Goal: Task Accomplishment & Management: Manage account settings

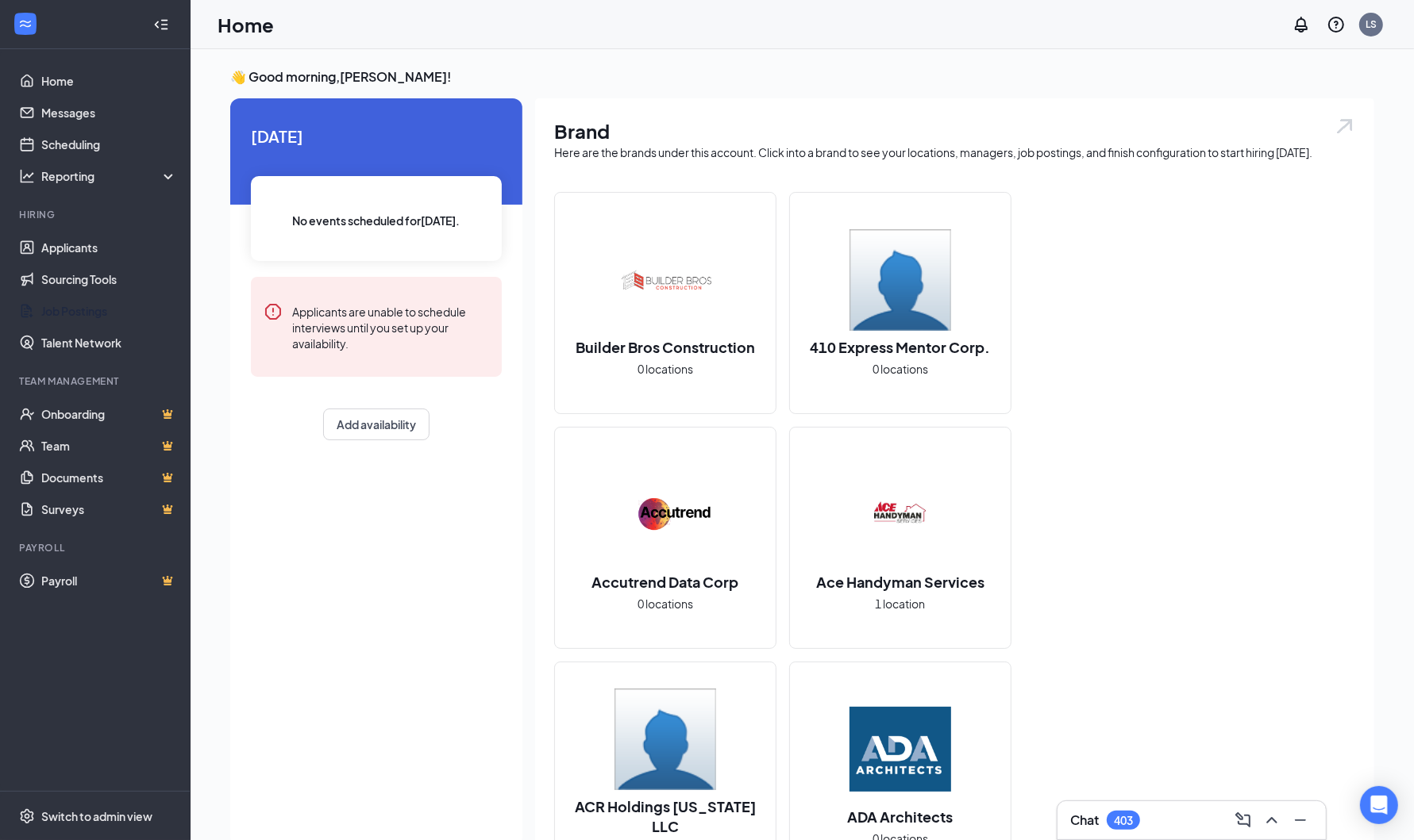
click at [104, 310] on link "Job Postings" at bounding box center [109, 311] width 136 height 32
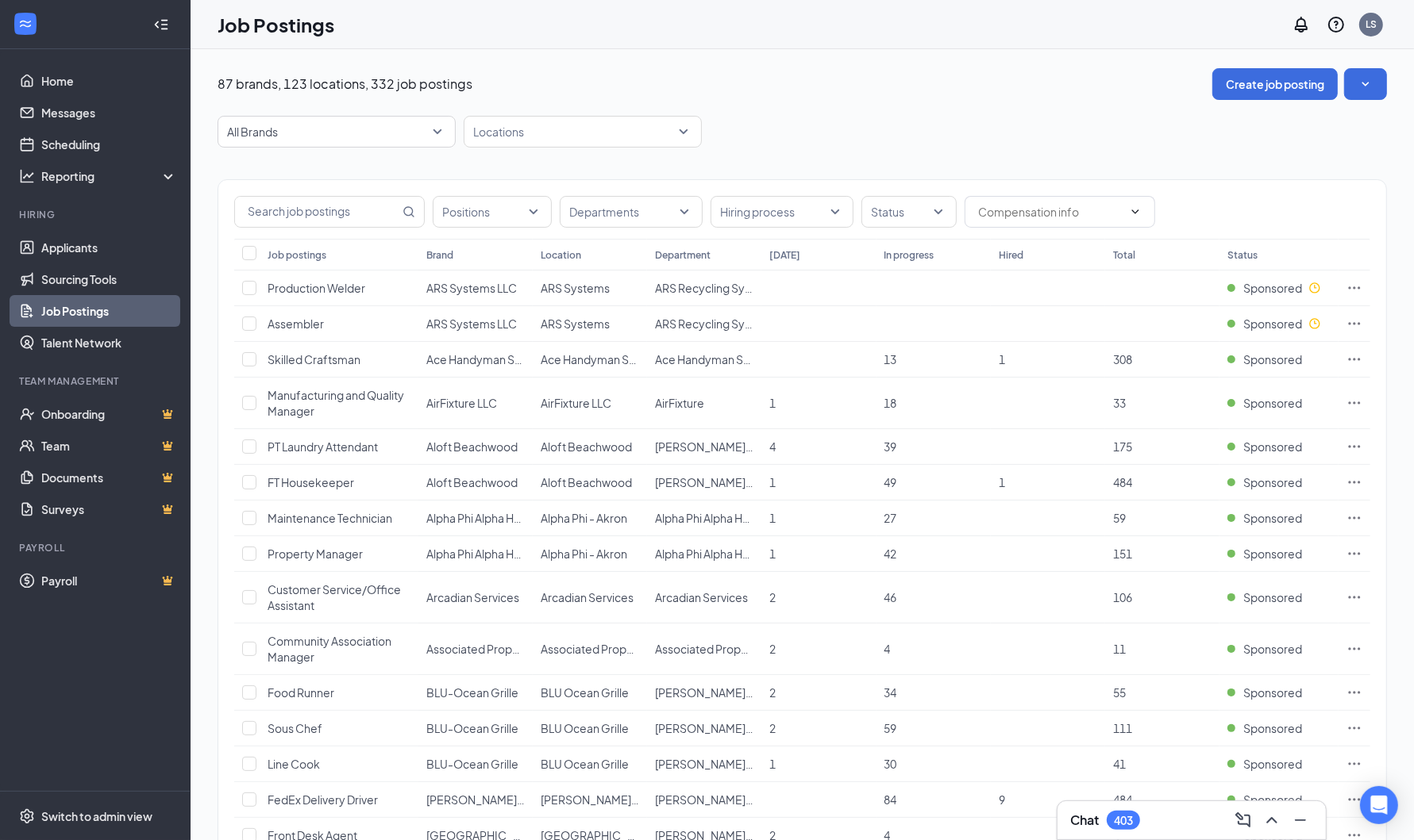
click at [423, 131] on span "All Brands" at bounding box center [329, 132] width 205 height 16
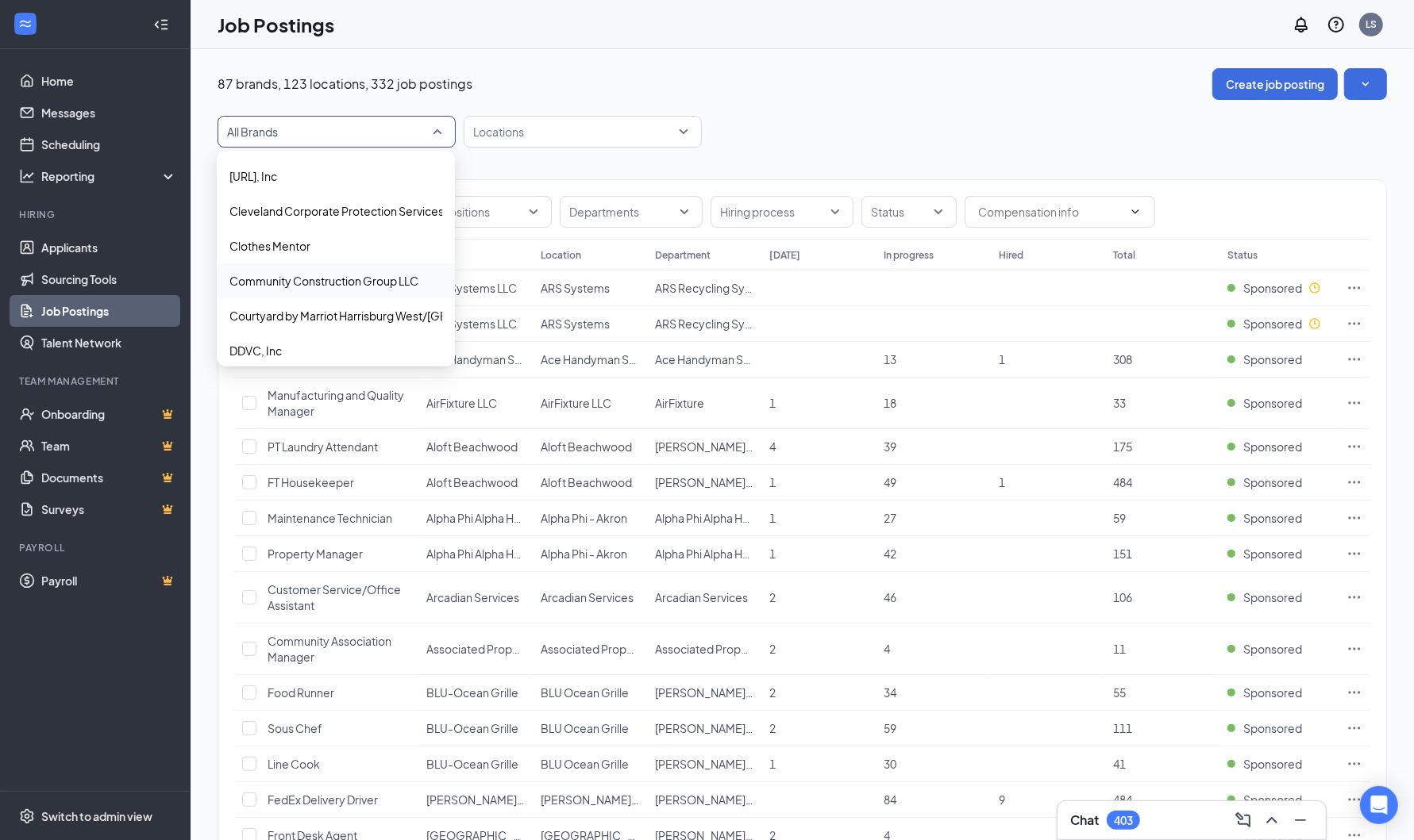
scroll to position [694, 0]
click at [343, 245] on span "DDVC, Inc" at bounding box center [335, 252] width 213 height 16
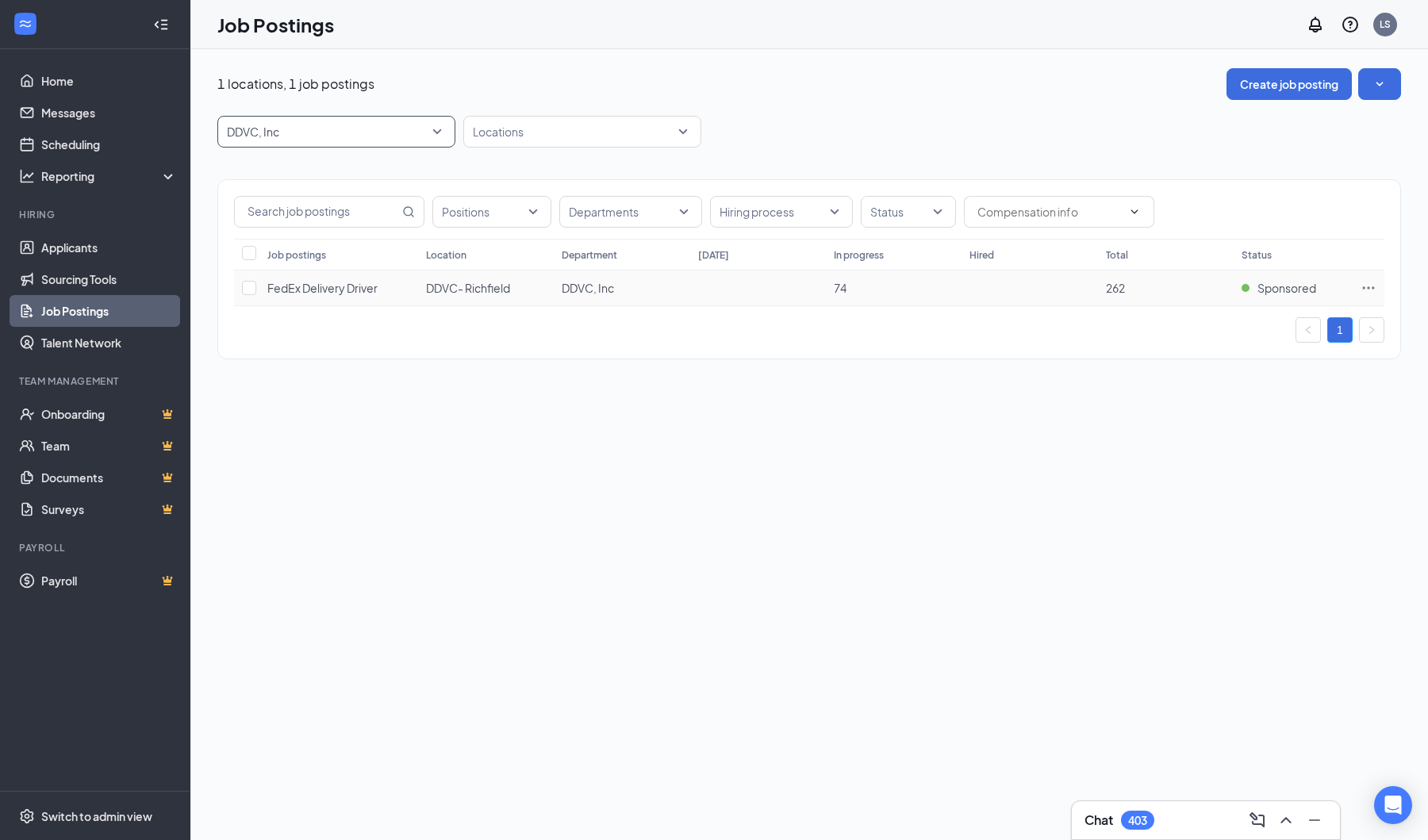
click at [334, 294] on div "FedEx Delivery Driver" at bounding box center [323, 288] width 111 height 16
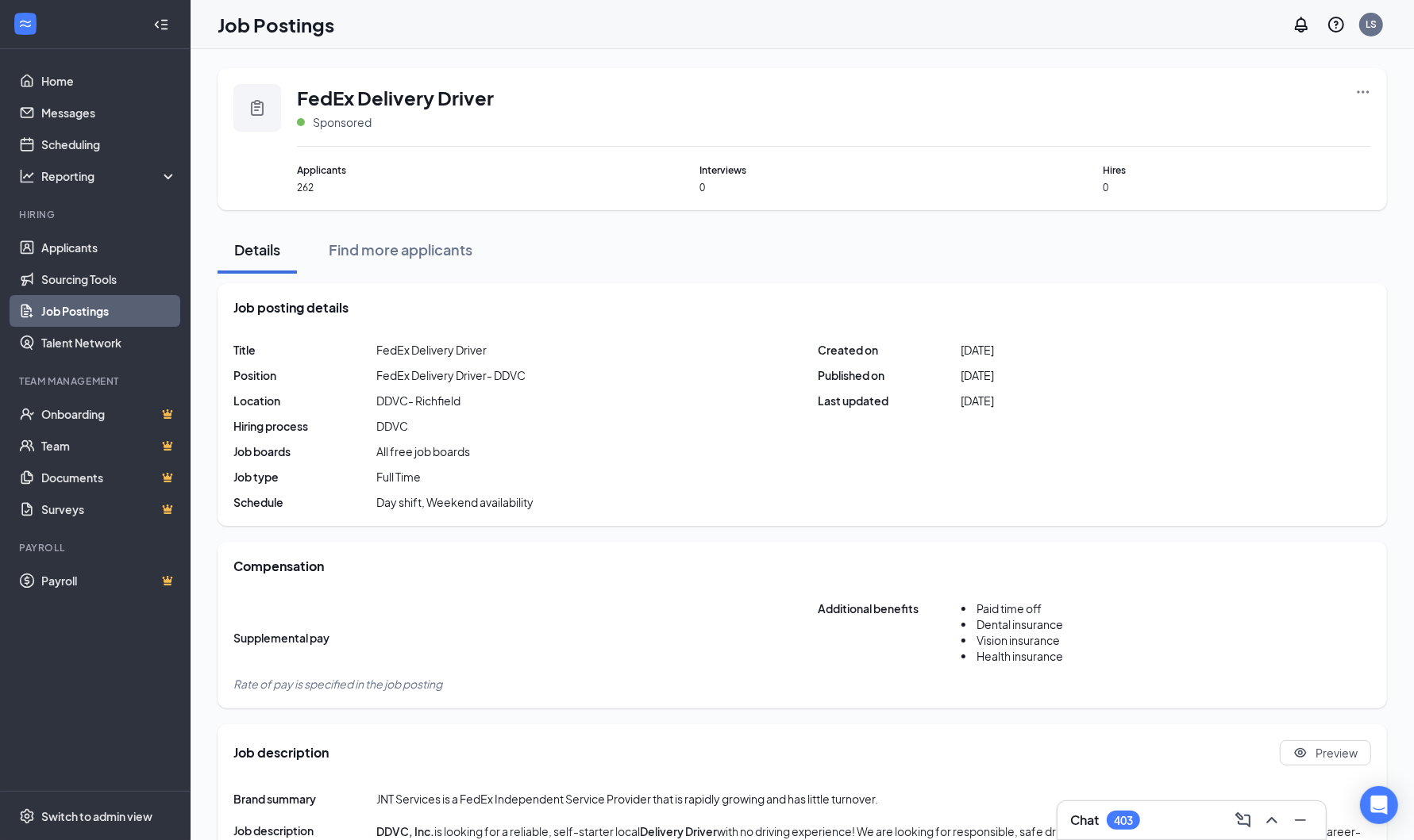
click at [1362, 87] on icon "Ellipses" at bounding box center [1363, 92] width 16 height 16
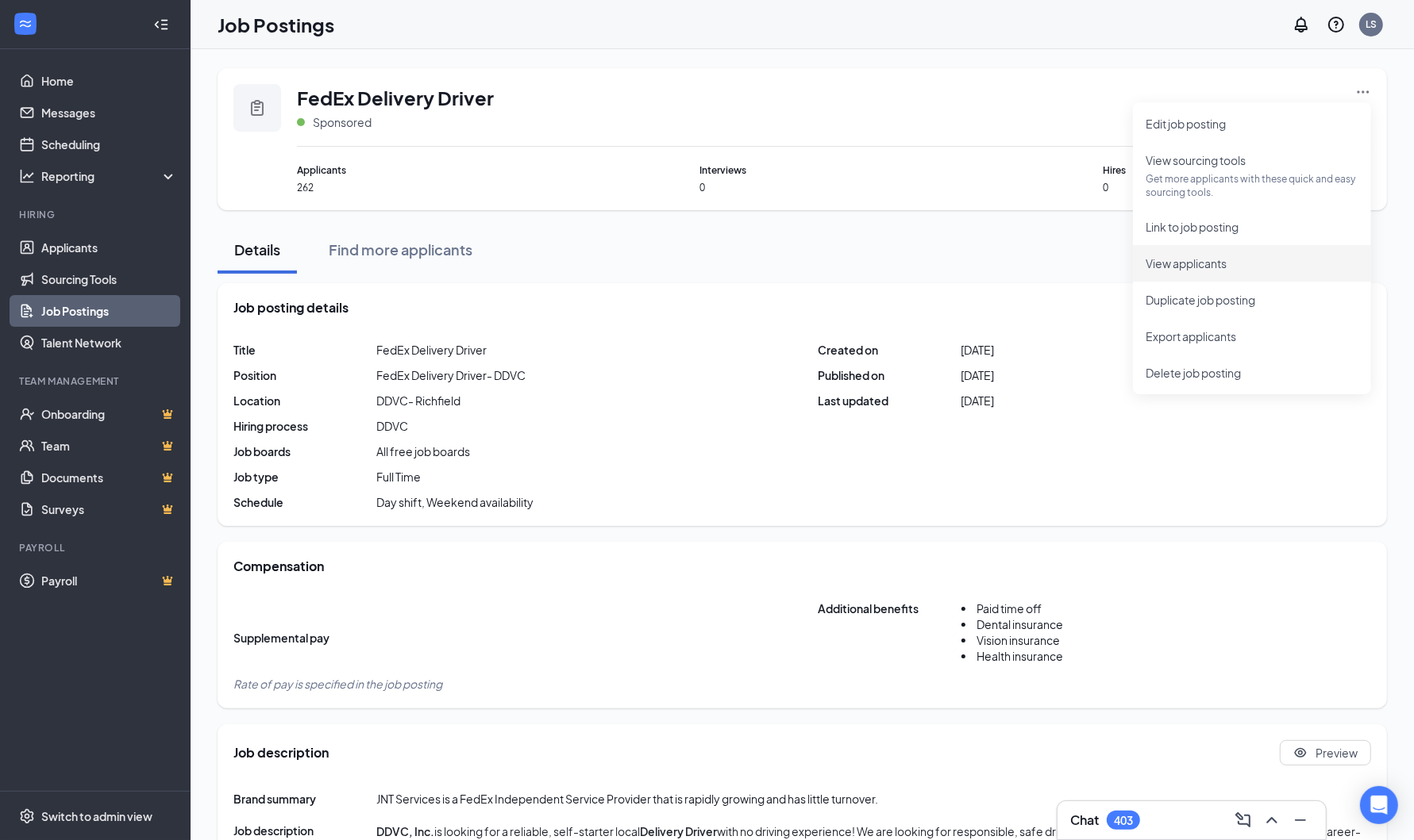
click at [1177, 258] on span "View applicants" at bounding box center [1186, 263] width 81 height 14
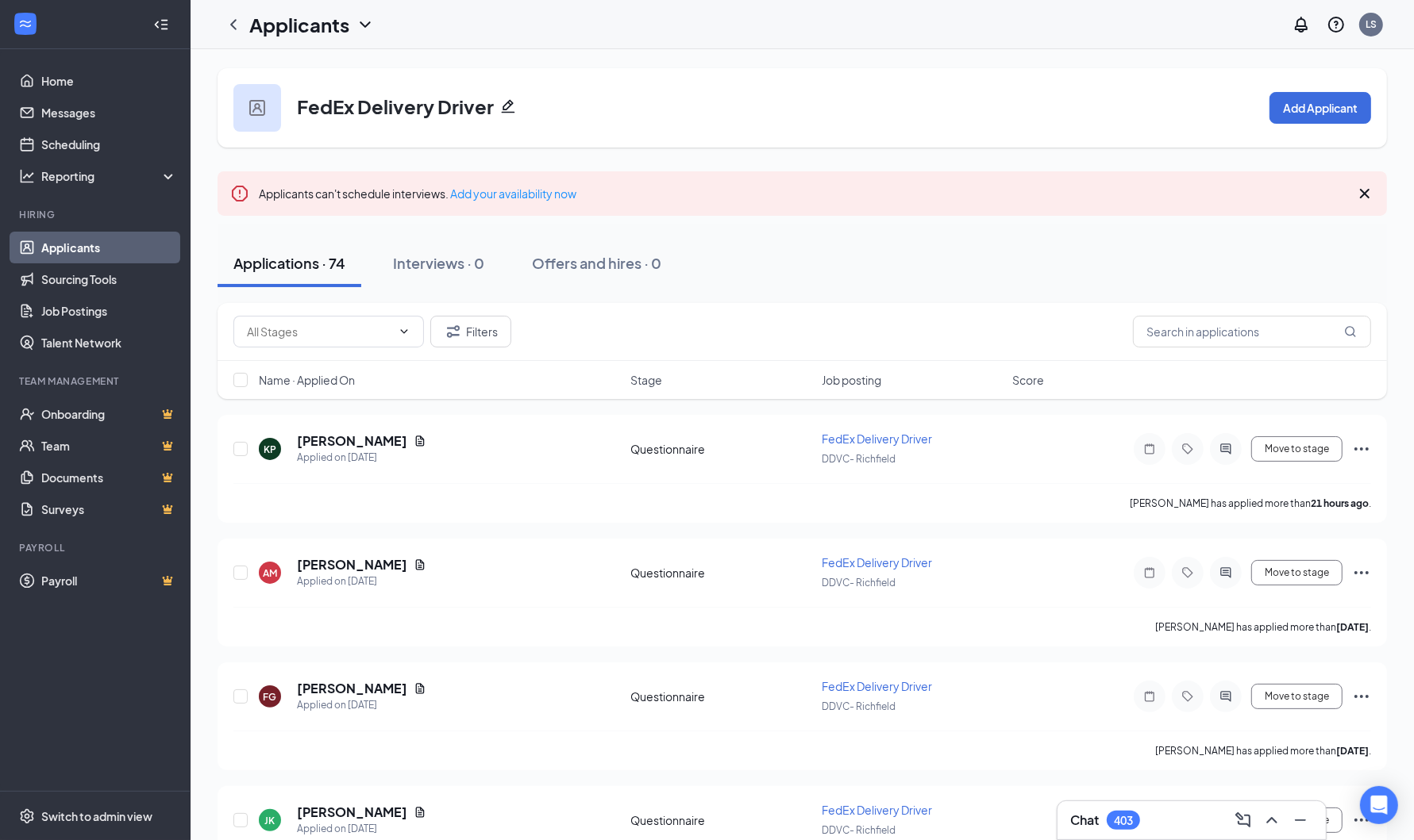
click at [400, 336] on icon "ChevronDown" at bounding box center [404, 332] width 12 height 12
click at [350, 409] on div "Questionnaire Review (1)" at bounding box center [309, 404] width 128 height 18
type input "Questionnaire Review (1)"
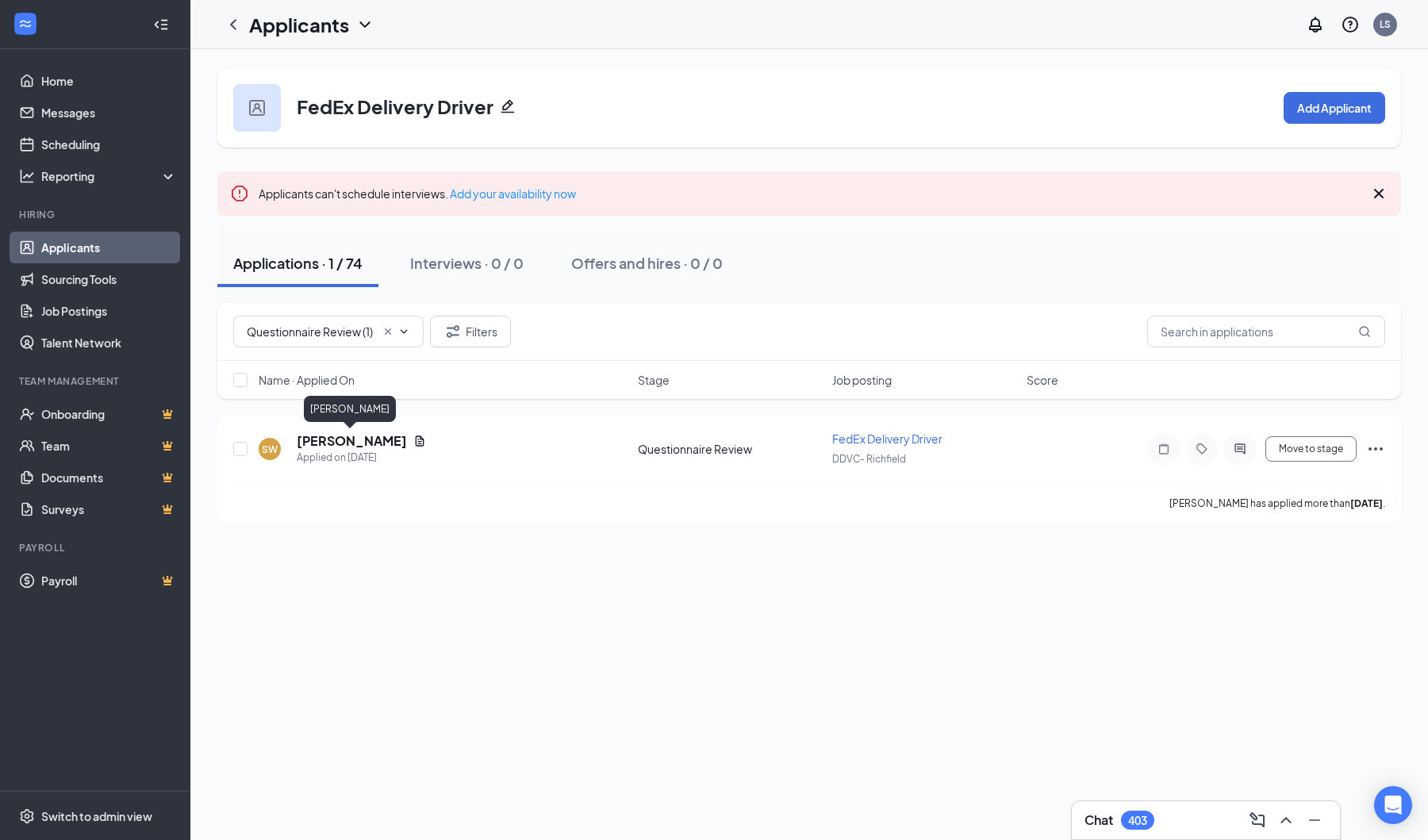
click at [355, 438] on h5 "Samuel Weinberg" at bounding box center [352, 442] width 111 height 18
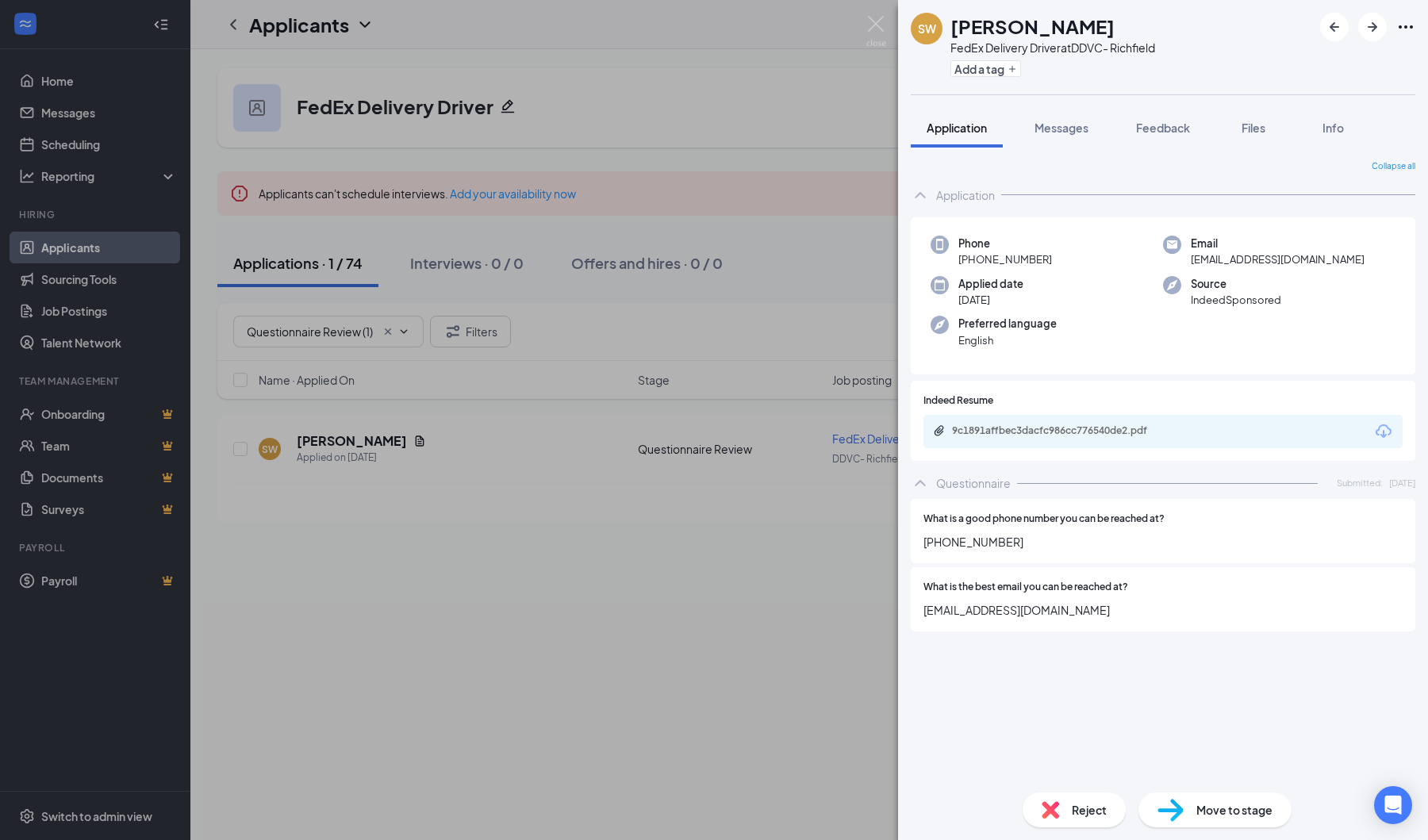
click at [1194, 807] on div "Move to stage" at bounding box center [1215, 810] width 153 height 35
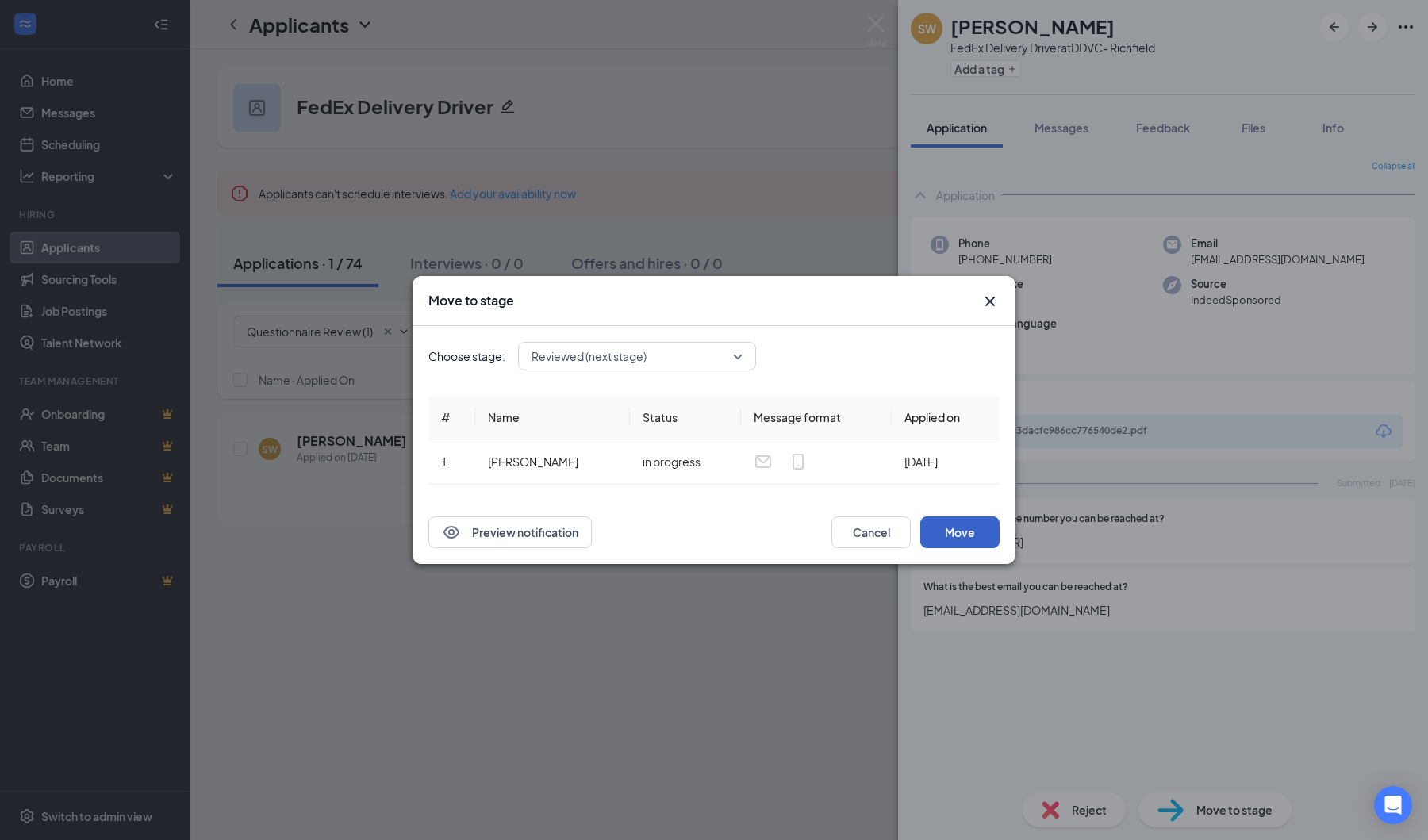
click at [971, 541] on button "Move" at bounding box center [960, 532] width 79 height 32
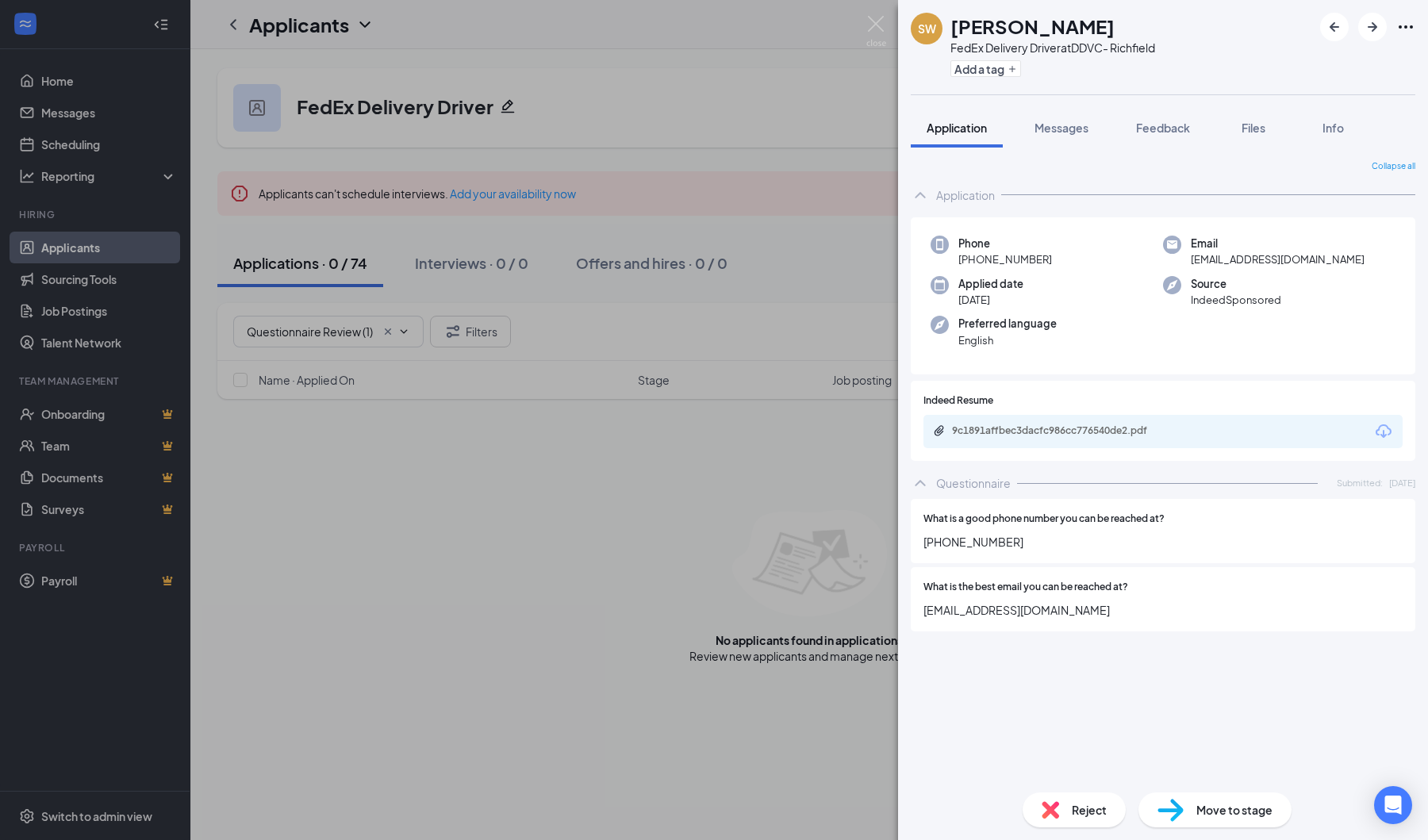
click at [879, 20] on img at bounding box center [876, 31] width 20 height 31
